Goal: Navigation & Orientation: Find specific page/section

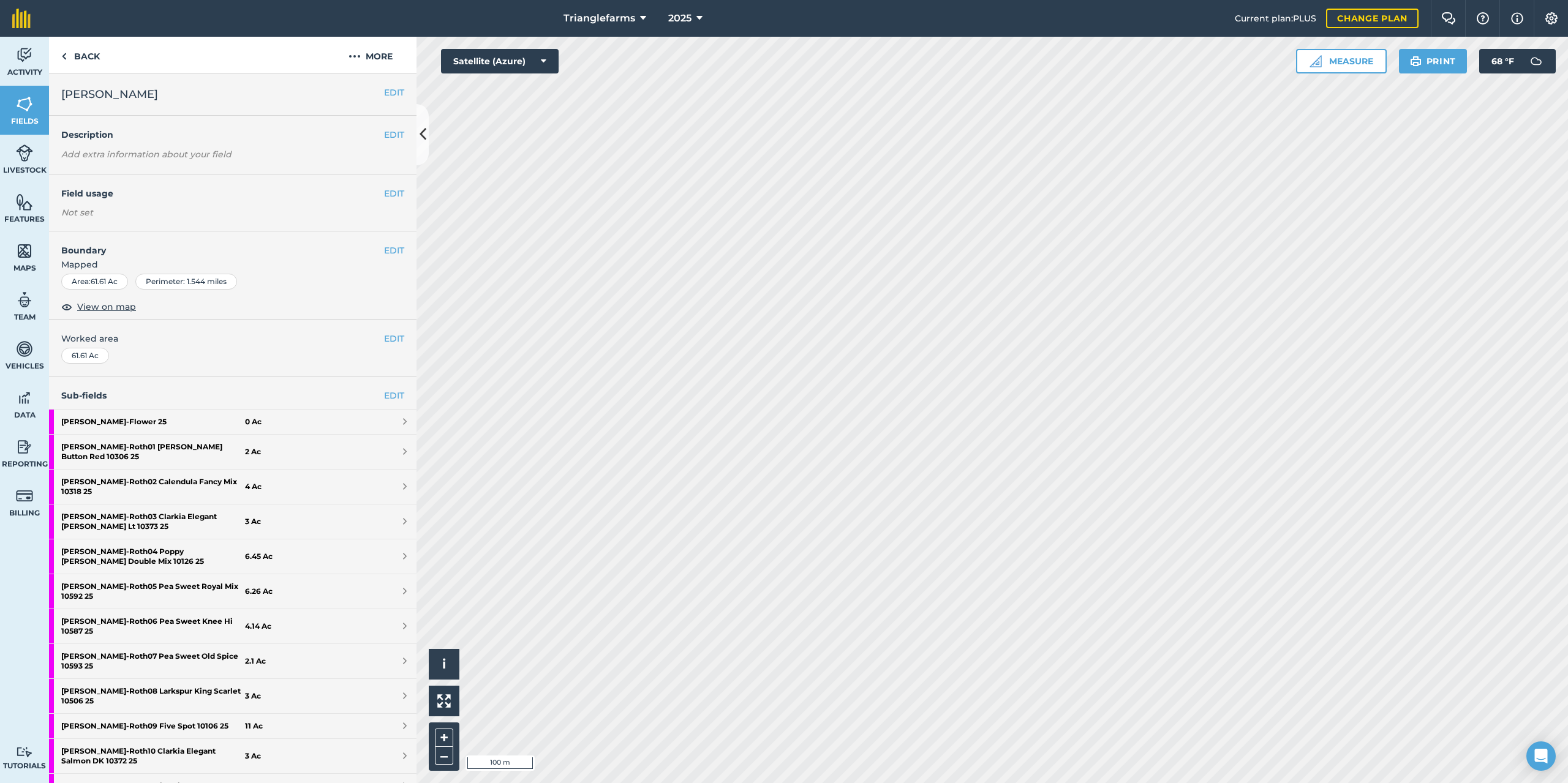
click at [209, 494] on div "Activity Fields Livestock Features Maps Team Vehicles Data Reporting Billing Tu…" at bounding box center [784, 410] width 1568 height 746
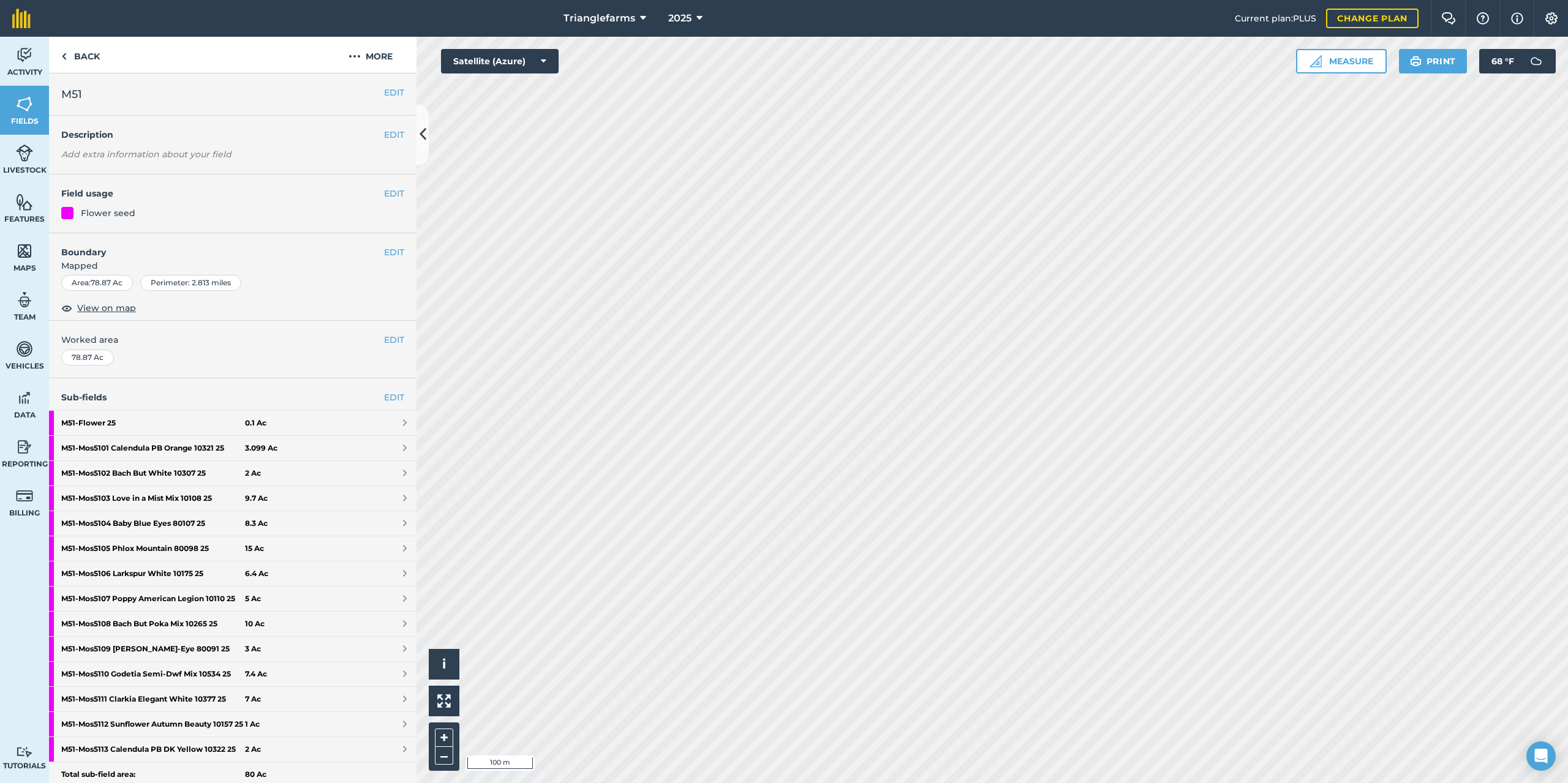
click at [1567, 782] on html "Trianglefarms 2025 Current plan : PLUS Change plan Farm Chat Help Info Settings…" at bounding box center [784, 391] width 1568 height 783
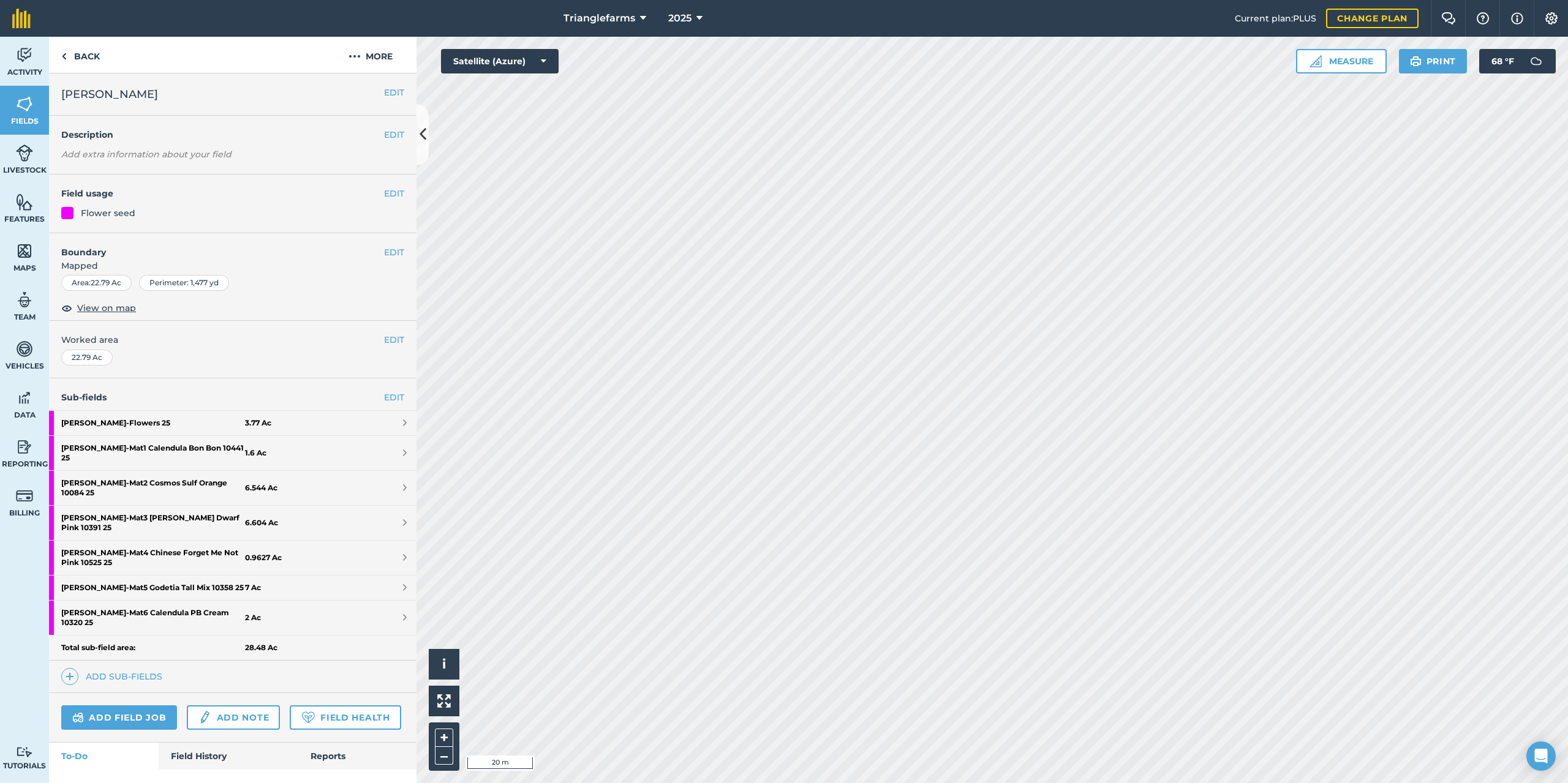
click at [887, 782] on html "Trianglefarms 2025 Current plan : PLUS Change plan Farm Chat Help Info Settings…" at bounding box center [784, 391] width 1568 height 783
click at [873, 0] on html "Trianglefarms 2025 Current plan : PLUS Change plan Farm Chat Help Info Settings…" at bounding box center [784, 391] width 1568 height 783
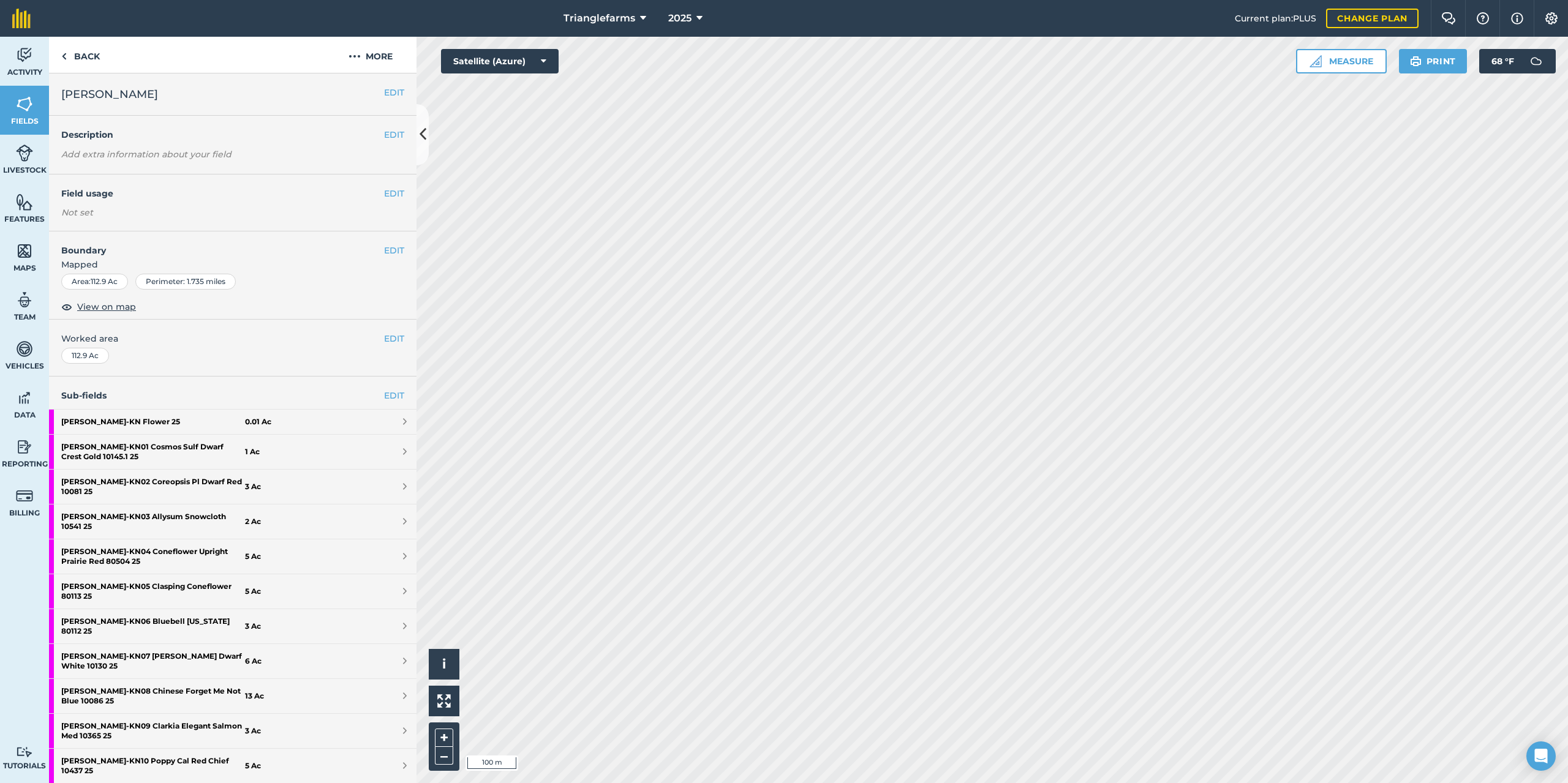
click at [789, 0] on html "Trianglefarms 2025 Current plan : PLUS Change plan Farm Chat Help Info Settings…" at bounding box center [784, 391] width 1568 height 783
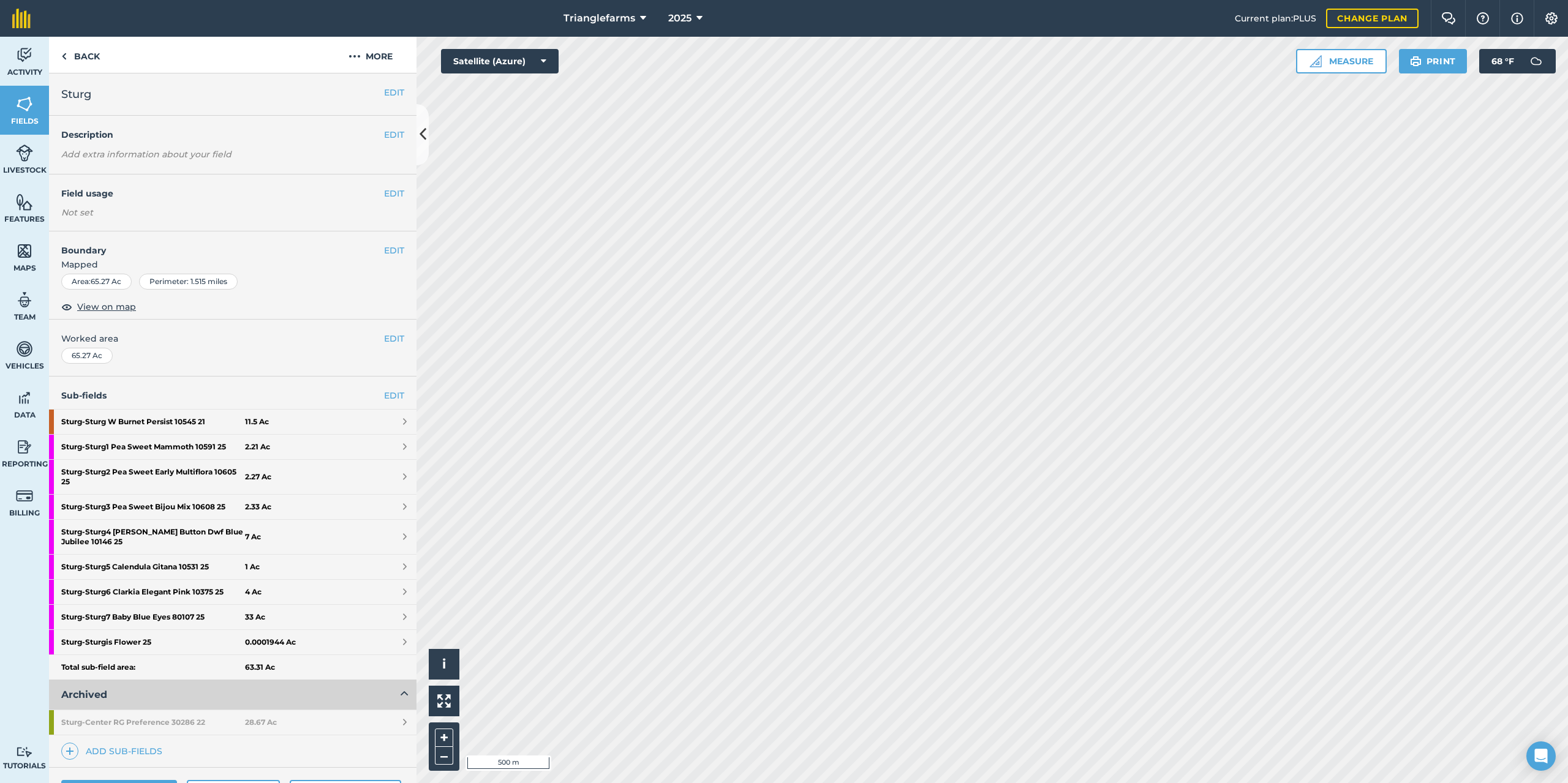
click at [894, 31] on div "Trianglefarms 2025 Current plan : PLUS Change plan Farm Chat Help Info Settings…" at bounding box center [784, 391] width 1568 height 783
